Goal: Transaction & Acquisition: Download file/media

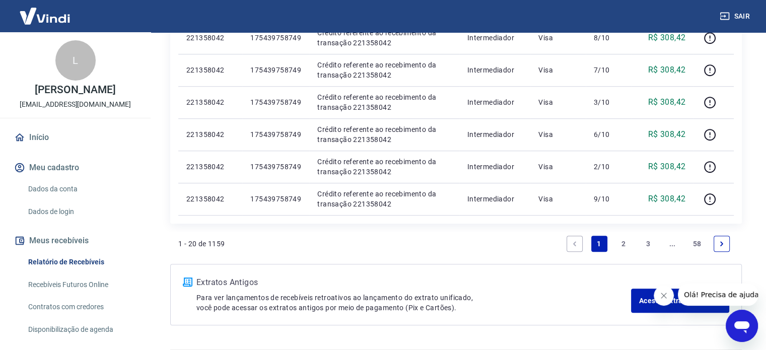
scroll to position [729, 0]
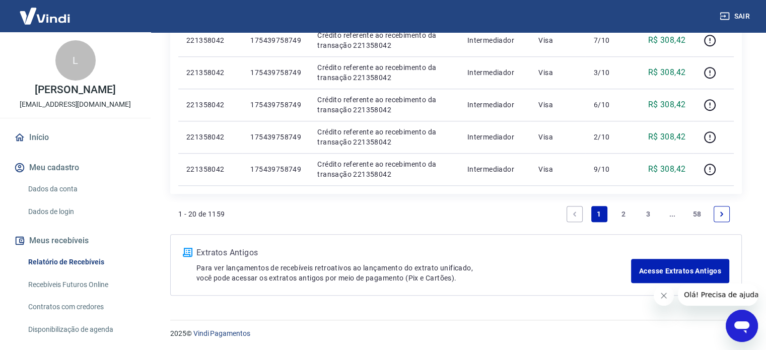
click at [647, 215] on link "3" at bounding box center [648, 214] width 16 height 16
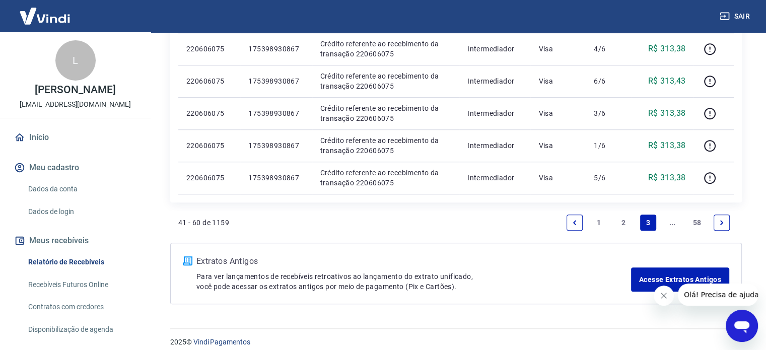
scroll to position [729, 0]
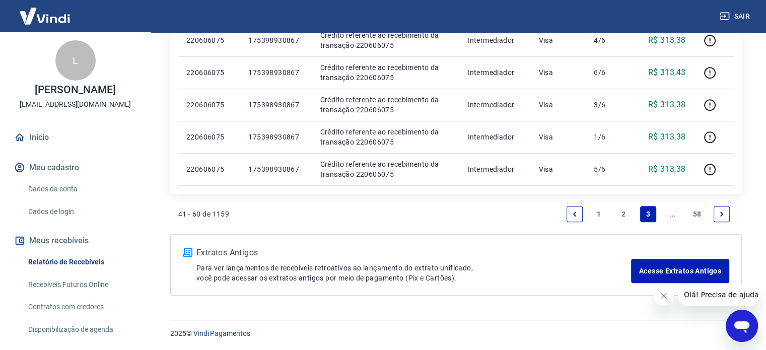
click at [712, 215] on li "Pagination" at bounding box center [721, 214] width 24 height 24
click at [718, 214] on icon "Next page" at bounding box center [721, 213] width 7 height 7
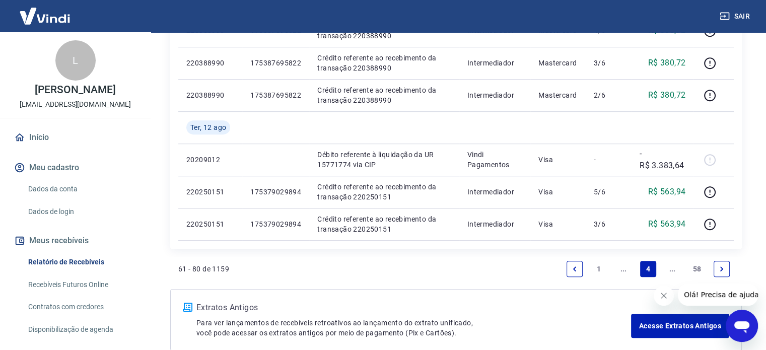
scroll to position [761, 0]
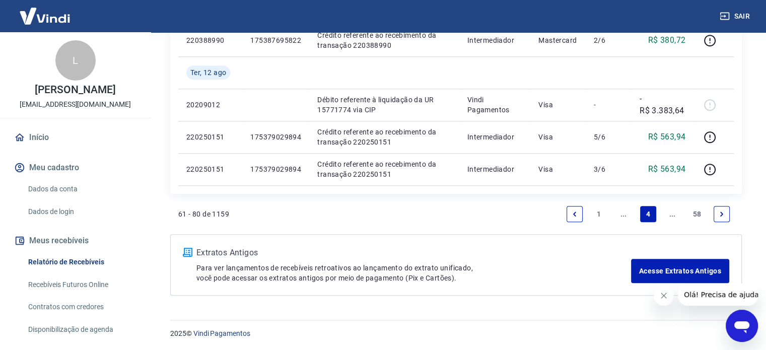
click at [720, 208] on link "Next page" at bounding box center [721, 214] width 16 height 16
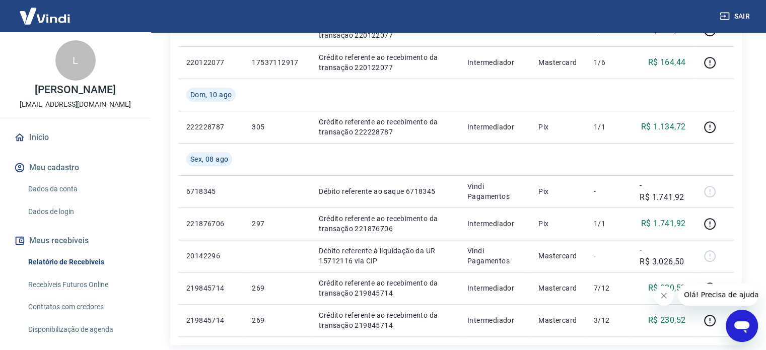
scroll to position [794, 0]
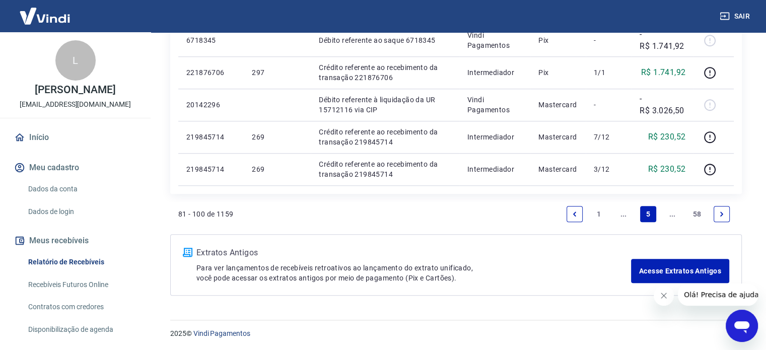
click at [726, 212] on link "Next page" at bounding box center [721, 214] width 16 height 16
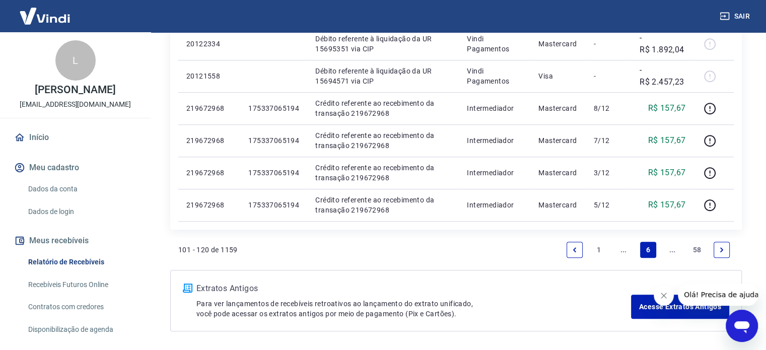
scroll to position [729, 0]
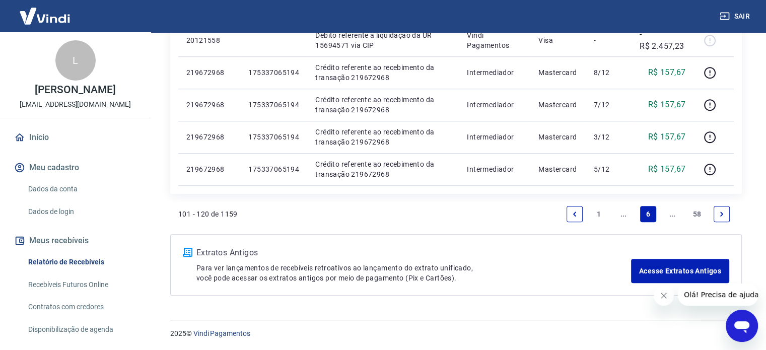
click at [730, 215] on li "Pagination" at bounding box center [721, 214] width 24 height 24
click at [725, 207] on link "Next page" at bounding box center [721, 214] width 16 height 16
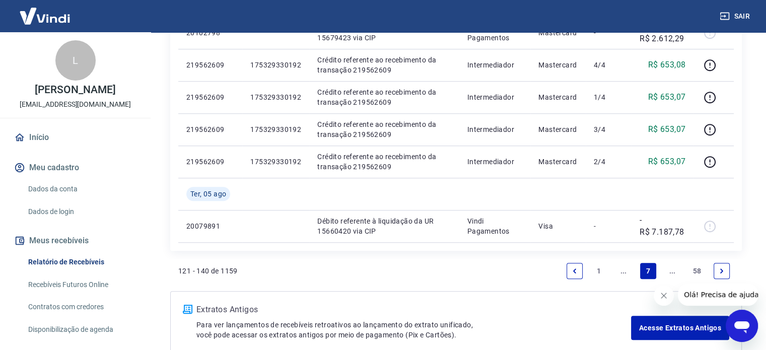
scroll to position [761, 0]
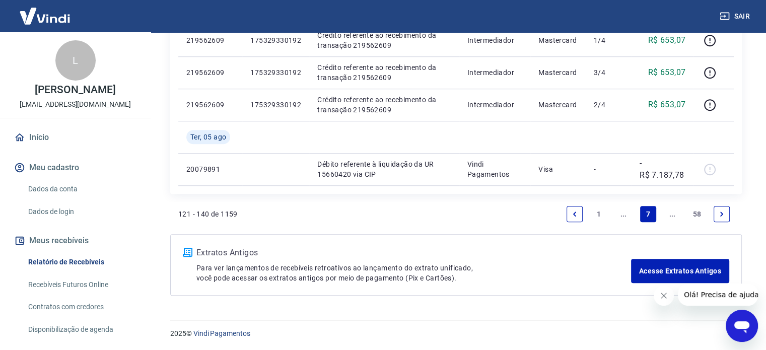
click at [731, 207] on li "Pagination" at bounding box center [721, 214] width 24 height 24
click at [723, 213] on icon "Next page" at bounding box center [721, 213] width 7 height 7
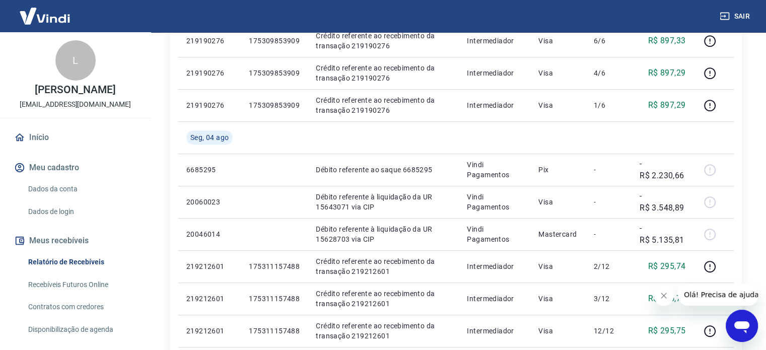
scroll to position [729, 0]
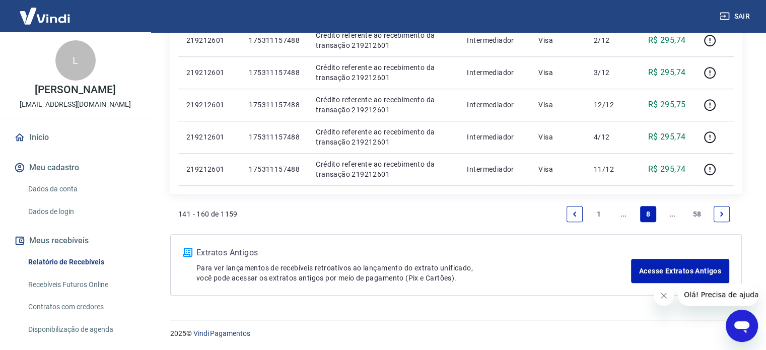
click at [719, 215] on icon "Next page" at bounding box center [721, 213] width 7 height 7
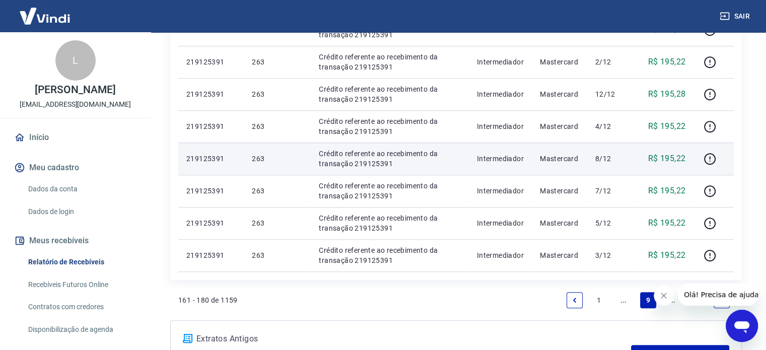
scroll to position [729, 0]
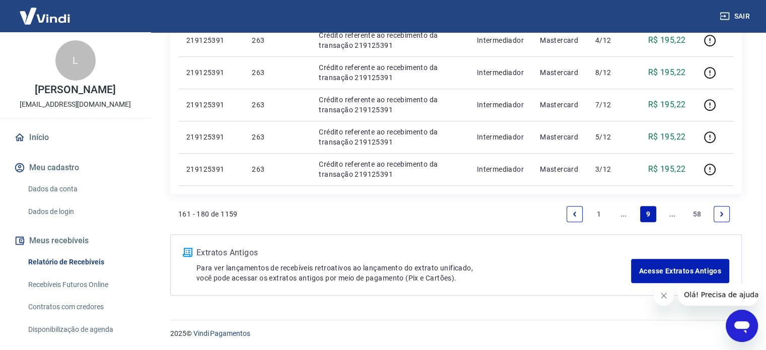
click at [723, 214] on icon "Next page" at bounding box center [721, 213] width 7 height 7
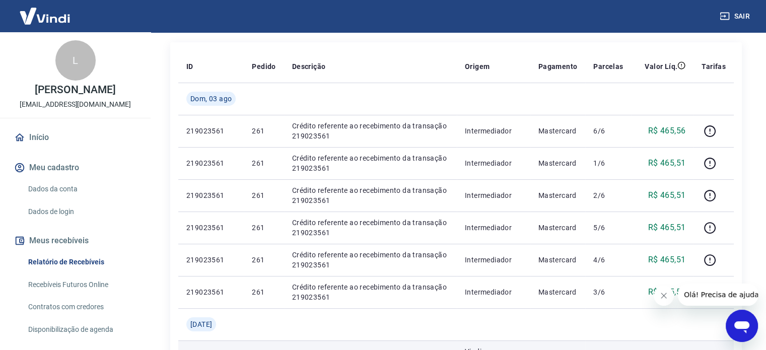
scroll to position [50, 0]
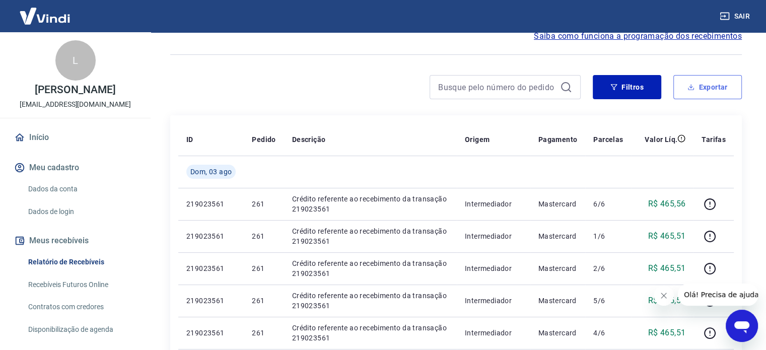
click at [708, 98] on button "Exportar" at bounding box center [707, 87] width 68 height 24
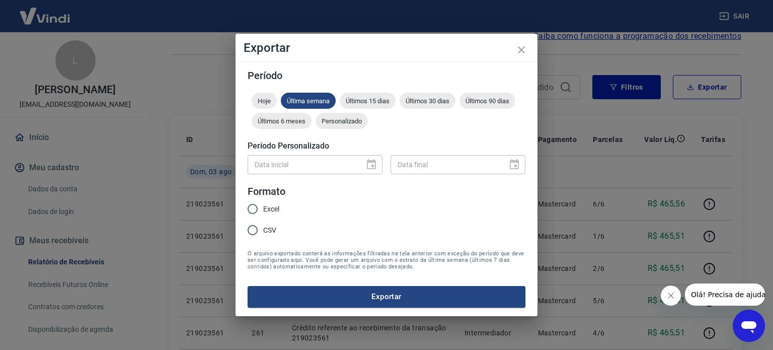
click at [376, 162] on div "Data inicial" at bounding box center [315, 164] width 135 height 19
click at [264, 207] on span "Excel" at bounding box center [271, 209] width 16 height 11
click at [263, 207] on input "Excel" at bounding box center [252, 208] width 21 height 21
radio input "true"
click at [373, 159] on div "Data inicial" at bounding box center [315, 164] width 135 height 19
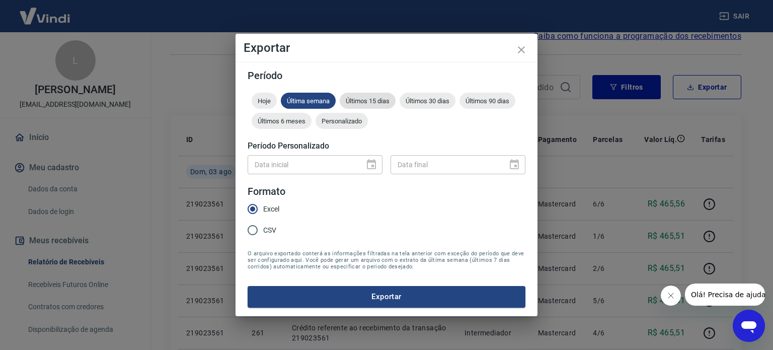
click at [363, 108] on div "Últimos 15 dias" at bounding box center [368, 101] width 56 height 16
click at [362, 115] on div "Personalizado" at bounding box center [342, 121] width 52 height 16
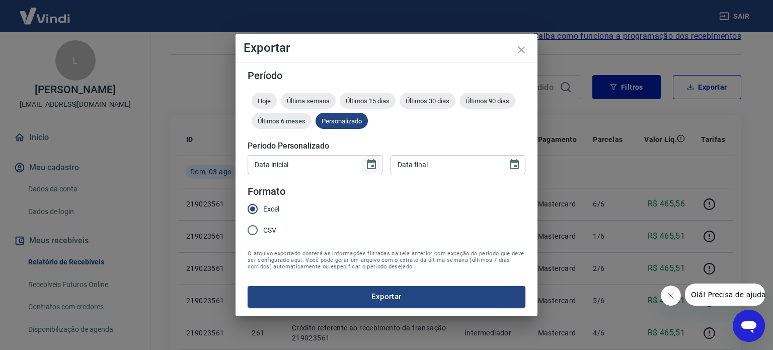
click at [372, 164] on icon "Choose date" at bounding box center [371, 165] width 12 height 12
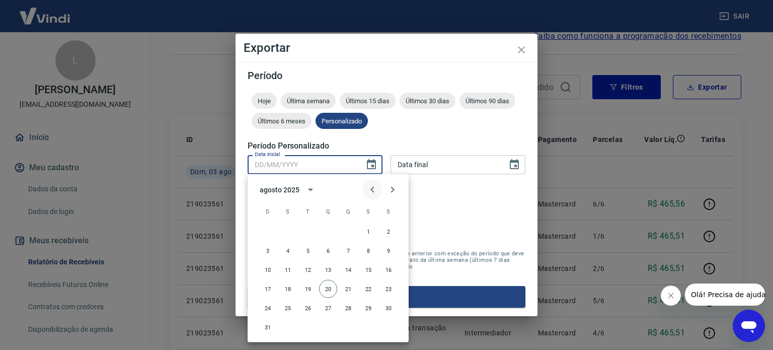
click at [379, 190] on button "Previous month" at bounding box center [372, 190] width 20 height 20
click at [346, 309] on button "31" at bounding box center [348, 308] width 18 height 18
type input "31/07/2025"
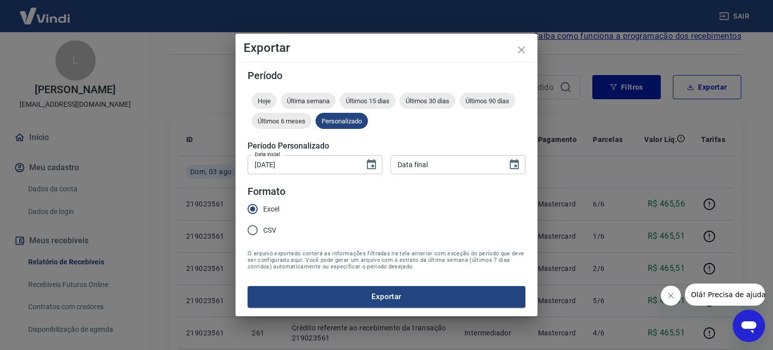
click at [501, 163] on div "Data final" at bounding box center [458, 164] width 135 height 19
type input "DD/MM/YYYY"
click at [519, 162] on icon "Choose date" at bounding box center [514, 165] width 12 height 12
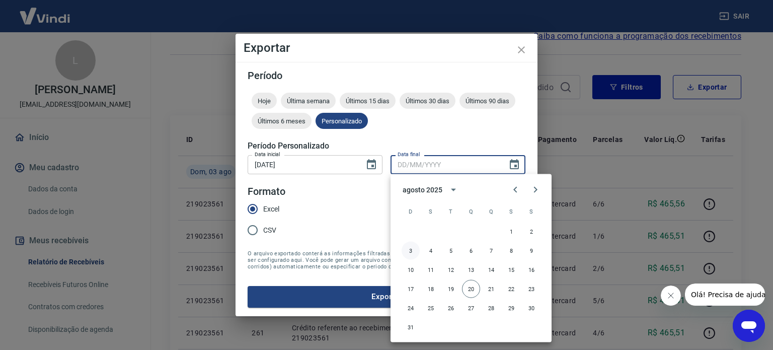
click at [410, 255] on button "3" at bounding box center [411, 251] width 18 height 18
type input "03/08/2025"
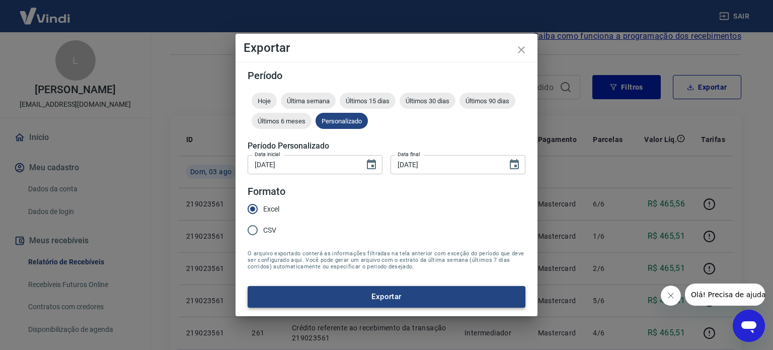
click at [403, 296] on button "Exportar" at bounding box center [387, 296] width 278 height 21
